Goal: Task Accomplishment & Management: Use online tool/utility

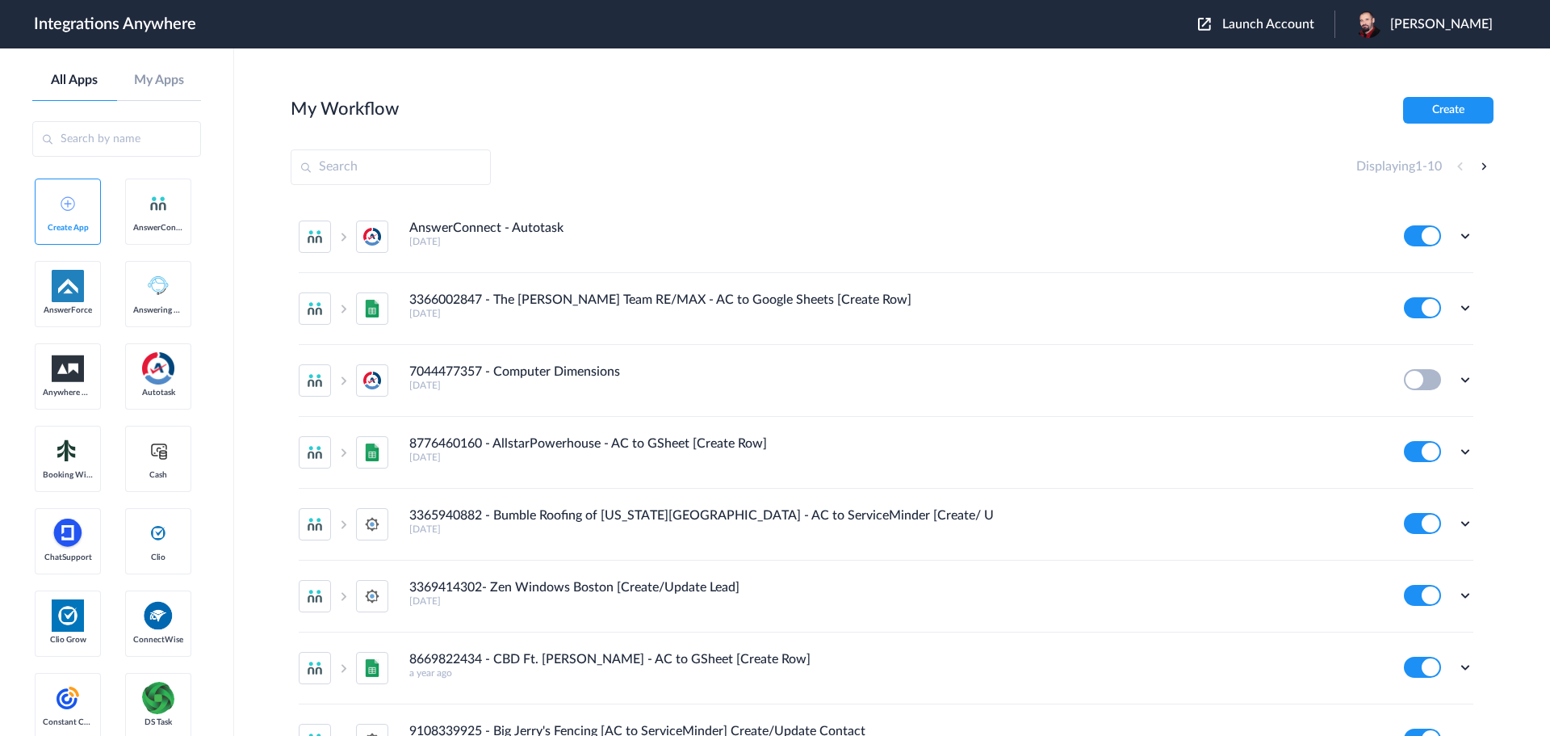
click at [1295, 23] on span "Launch Account" at bounding box center [1269, 24] width 92 height 13
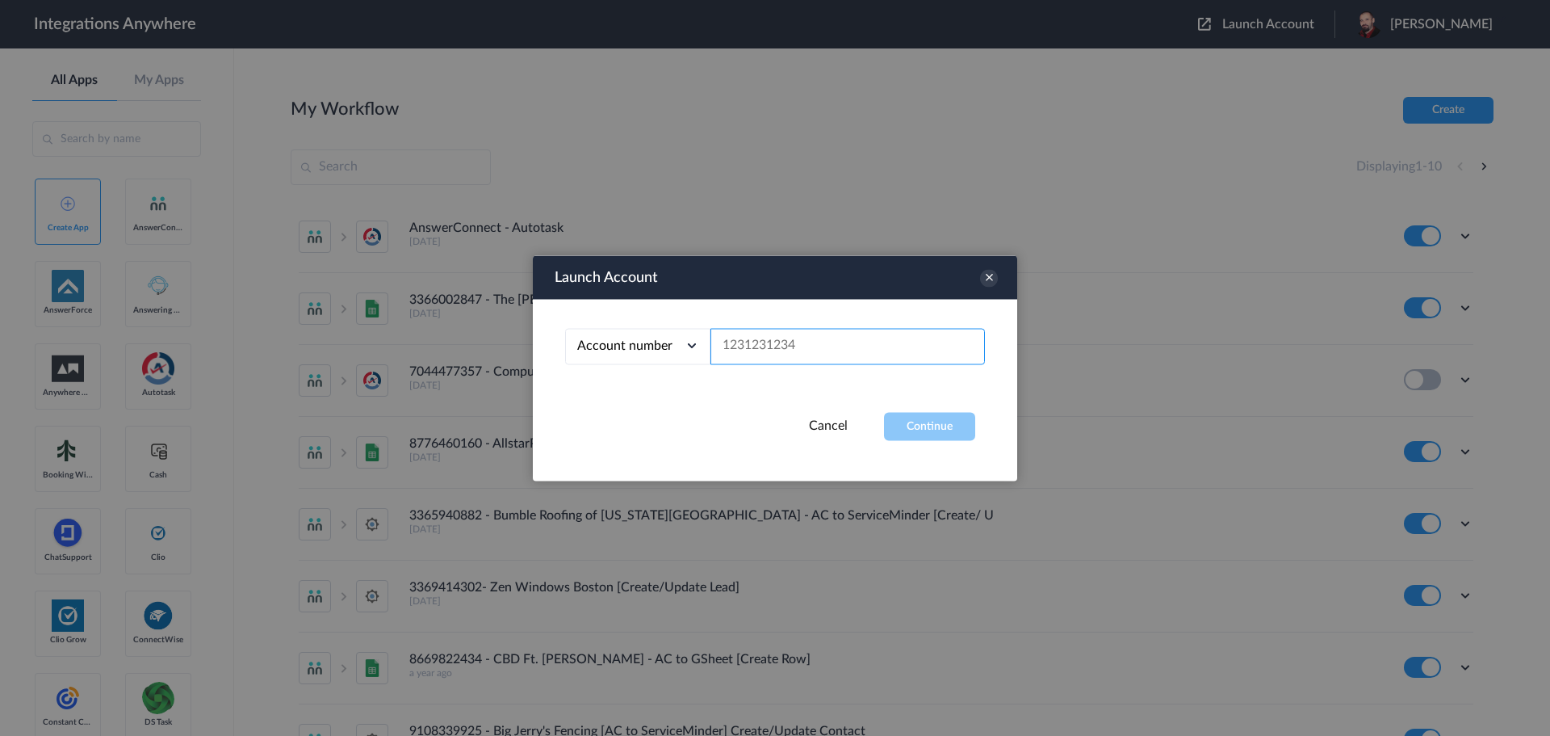
paste input "2075502951"
type input "2075502951"
click at [942, 435] on button "Continue" at bounding box center [929, 426] width 91 height 28
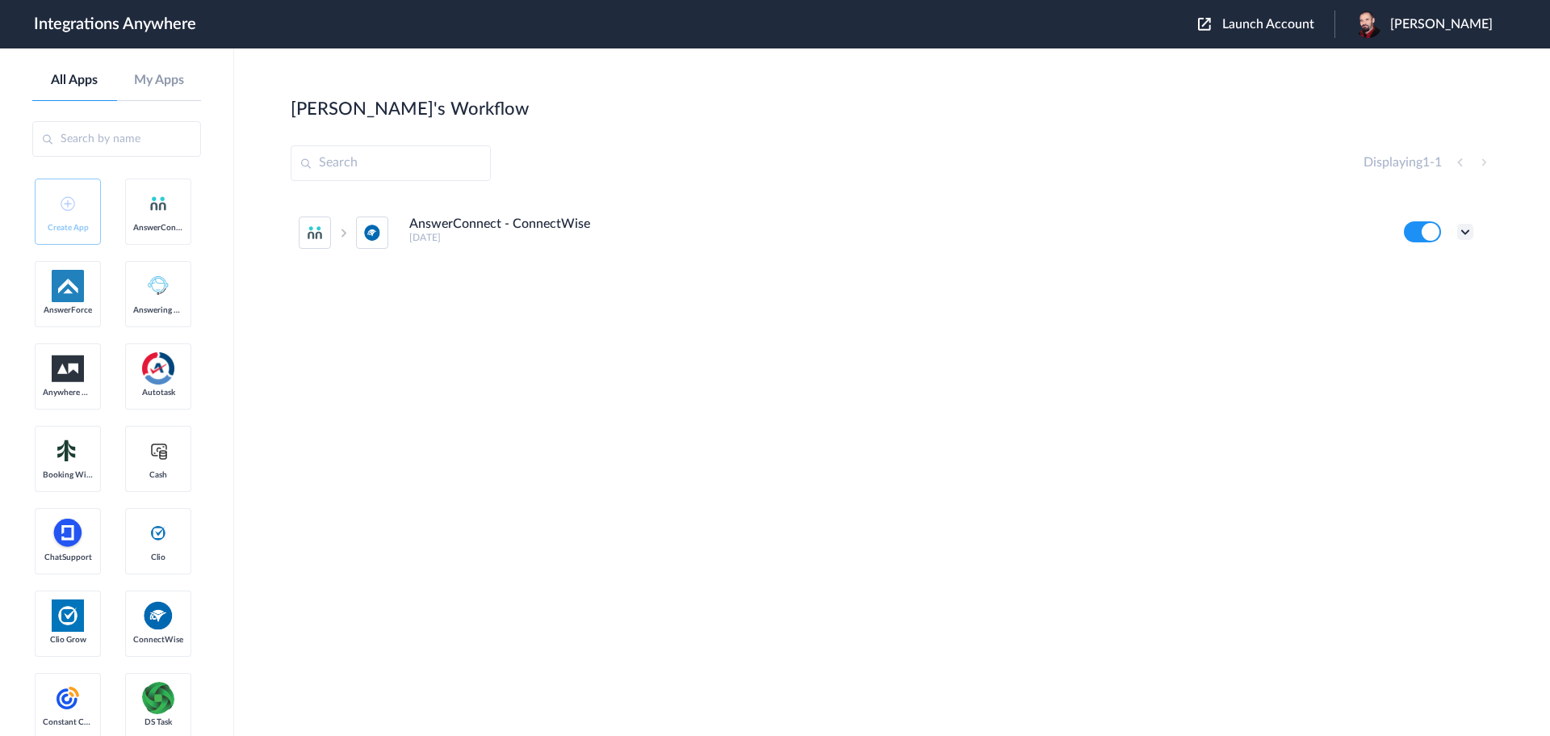
click at [1466, 232] on icon at bounding box center [1466, 232] width 16 height 16
click at [1433, 287] on li "Task history" at bounding box center [1421, 299] width 105 height 30
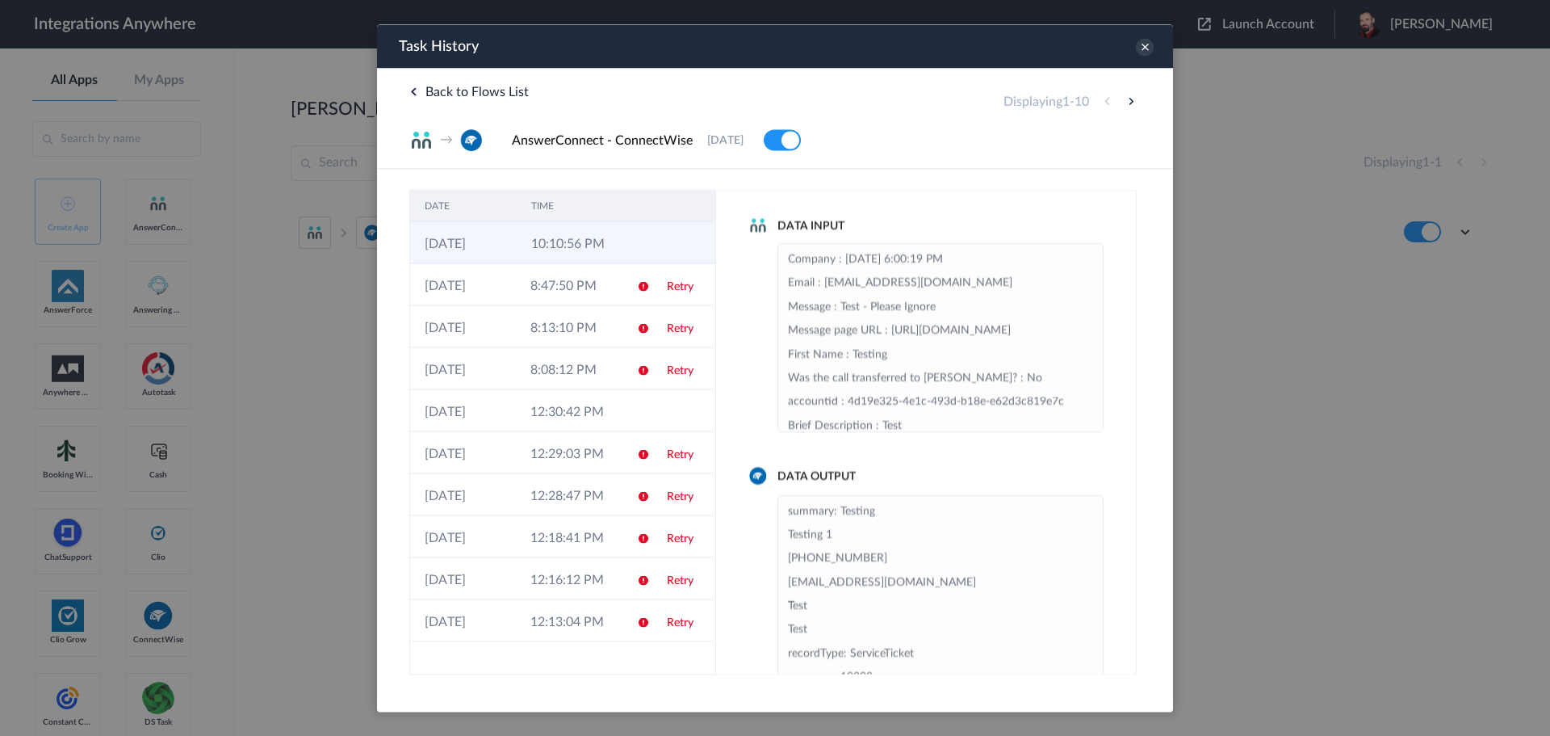
click at [553, 229] on td "10:10:56 PM" at bounding box center [570, 242] width 107 height 42
click at [564, 287] on td "8:47:50 PM" at bounding box center [569, 284] width 106 height 42
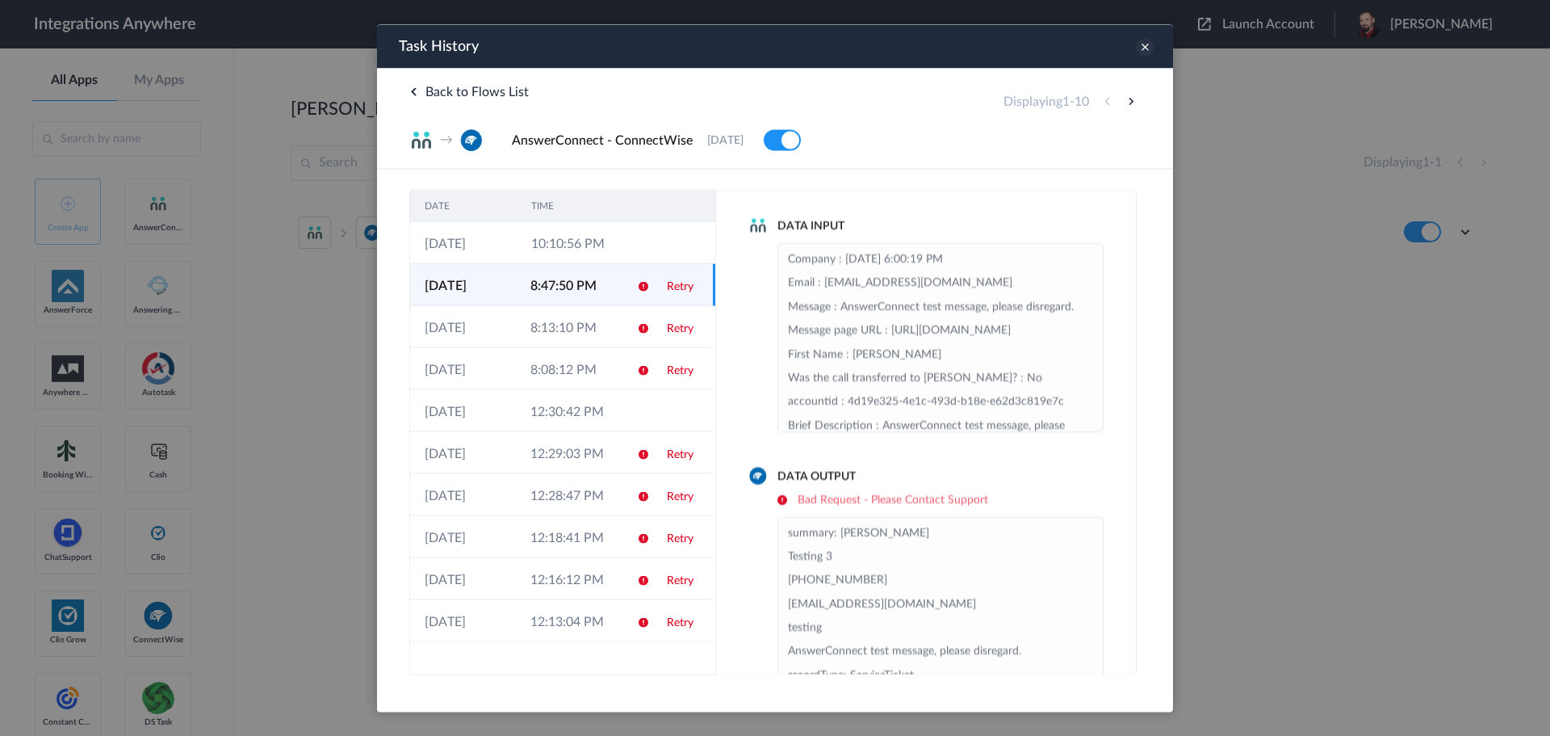
click at [1147, 42] on icon at bounding box center [1145, 47] width 18 height 18
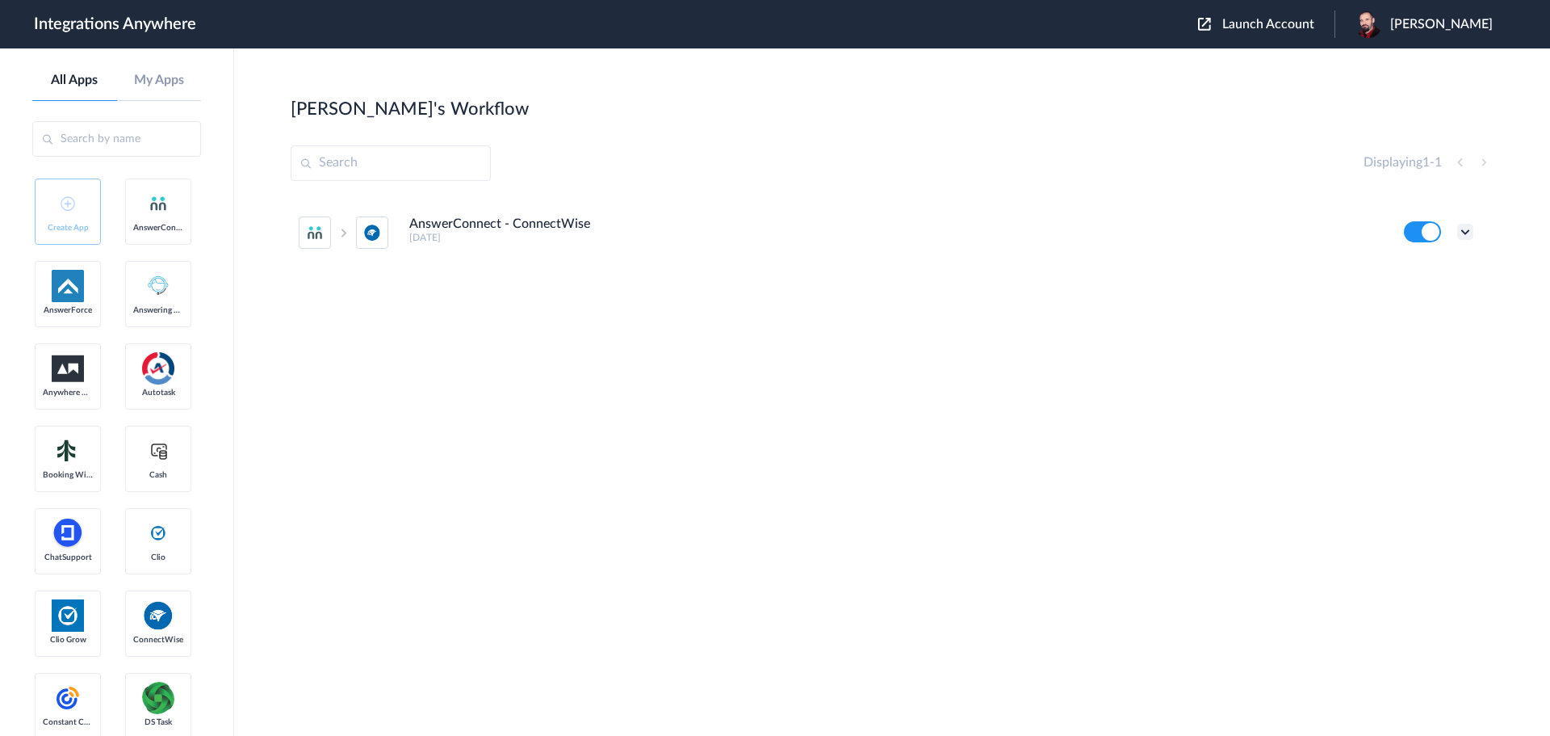
click at [1472, 230] on icon at bounding box center [1466, 232] width 16 height 16
click at [1412, 271] on link "Edit" at bounding box center [1400, 268] width 39 height 11
click at [1470, 27] on span "Josh Reese" at bounding box center [1442, 24] width 103 height 15
drag, startPoint x: 1403, startPoint y: 94, endPoint x: 1208, endPoint y: 6, distance: 214.3
click at [1381, 92] on link "Logout" at bounding box center [1364, 95] width 34 height 11
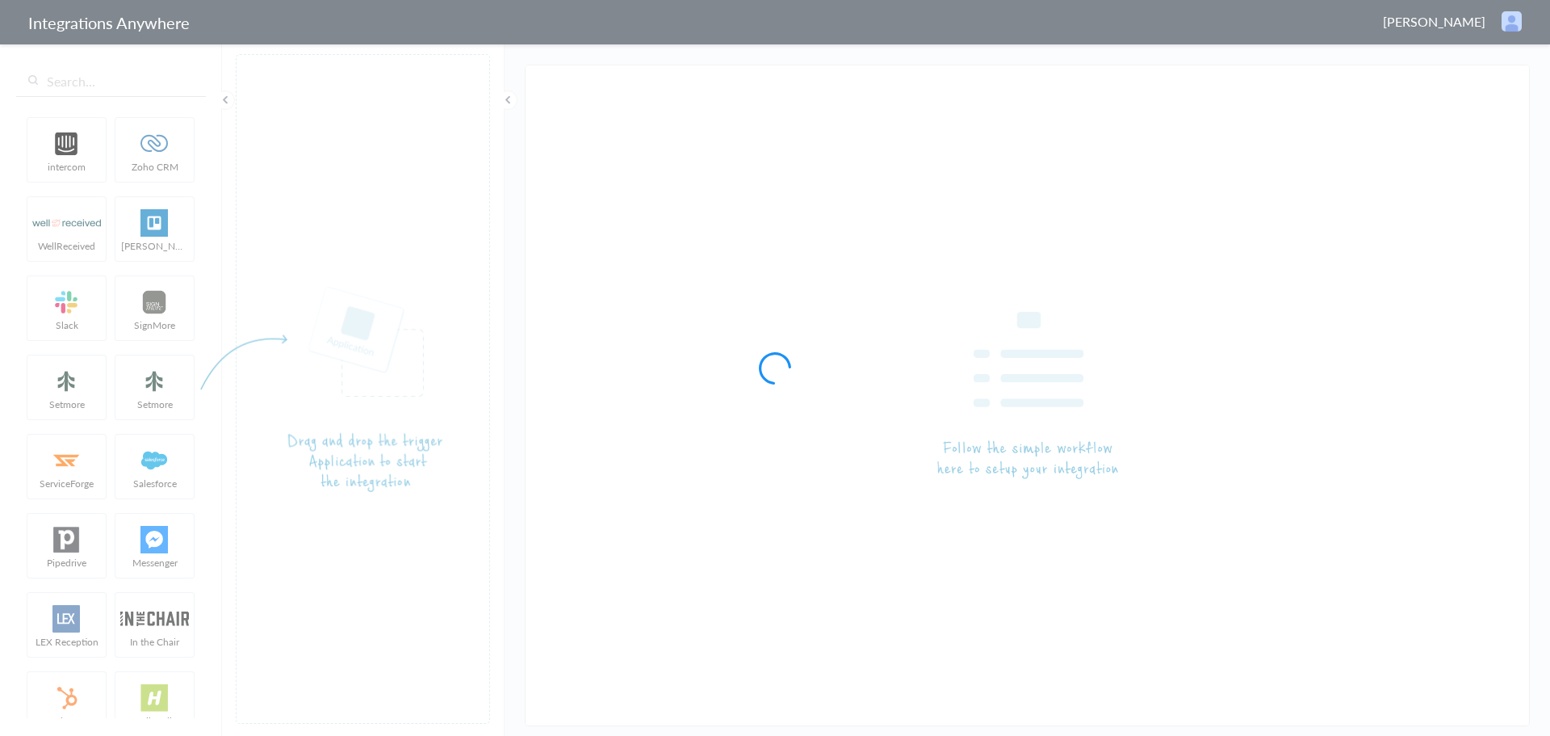
type input "AnswerConnect - ConnectWise"
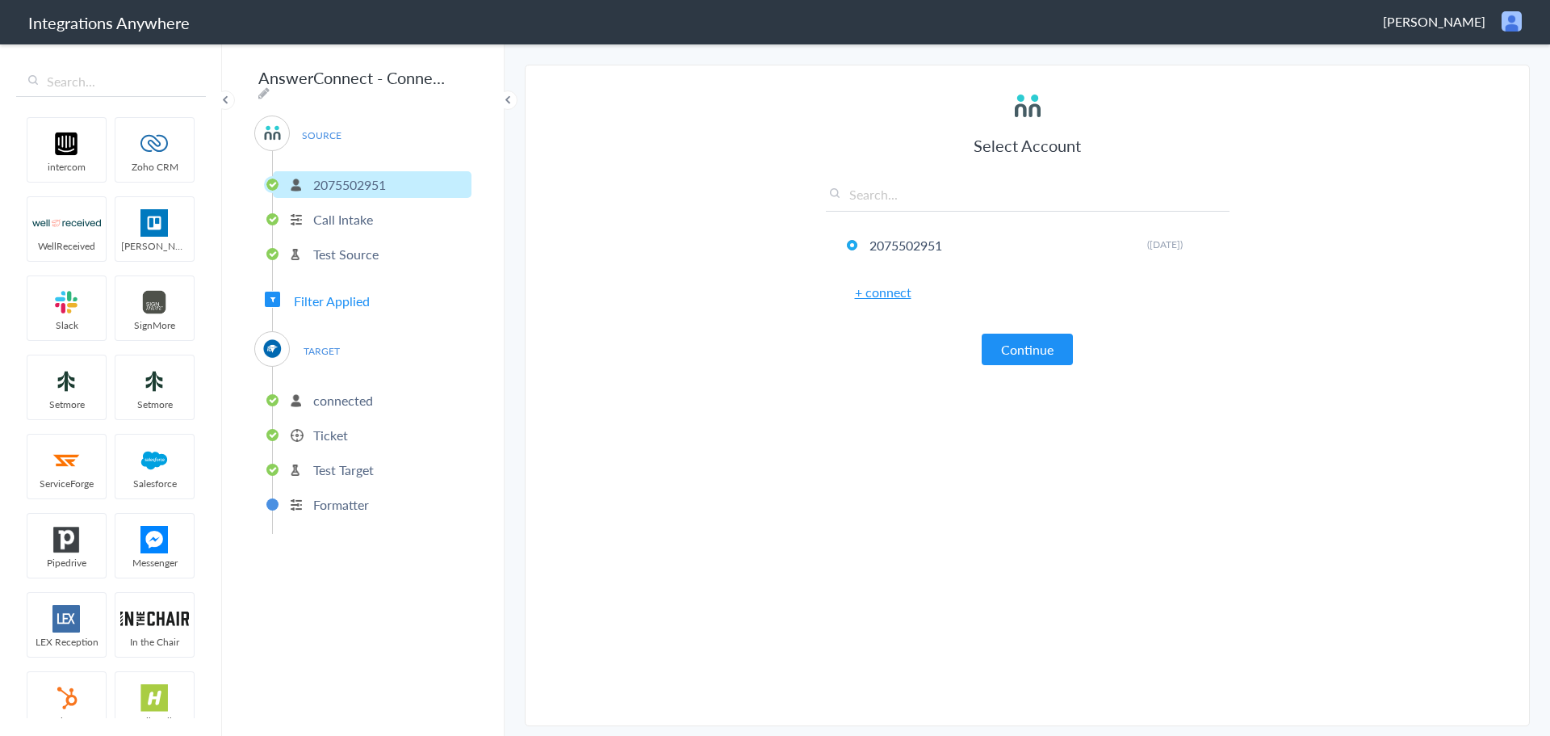
click at [321, 428] on p "Ticket" at bounding box center [330, 435] width 35 height 19
